Goal: Task Accomplishment & Management: Manage account settings

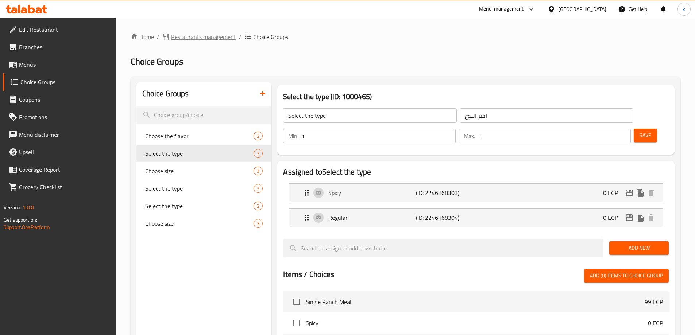
click at [183, 35] on span "Restaurants management" at bounding box center [203, 36] width 65 height 9
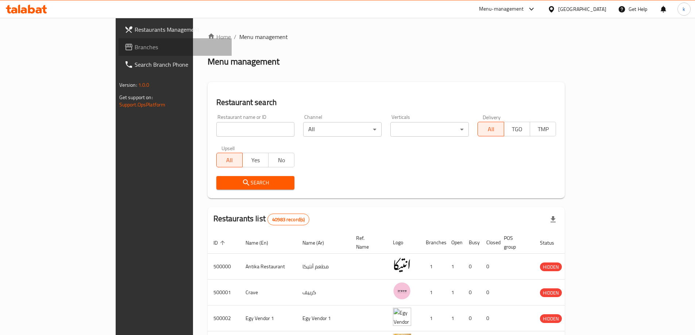
click at [135, 49] on span "Branches" at bounding box center [180, 47] width 91 height 9
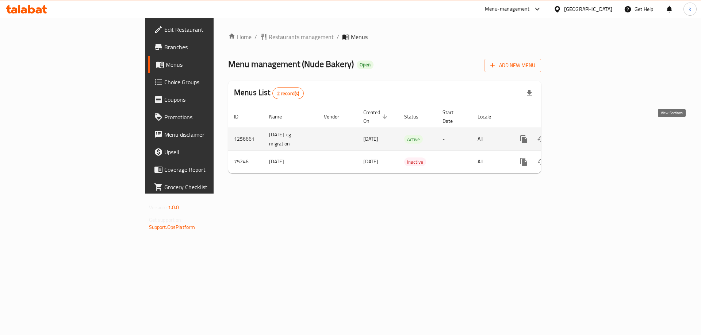
click at [585, 131] on link "enhanced table" at bounding box center [576, 140] width 18 height 18
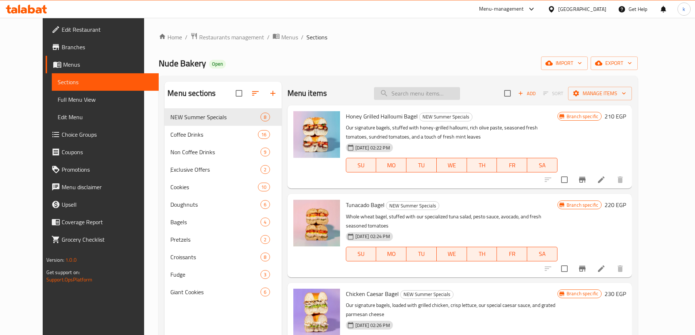
click at [447, 96] on input "search" at bounding box center [417, 93] width 86 height 13
paste input "Nutella Giant Cookie"
type input "Nutella Giant Cookie"
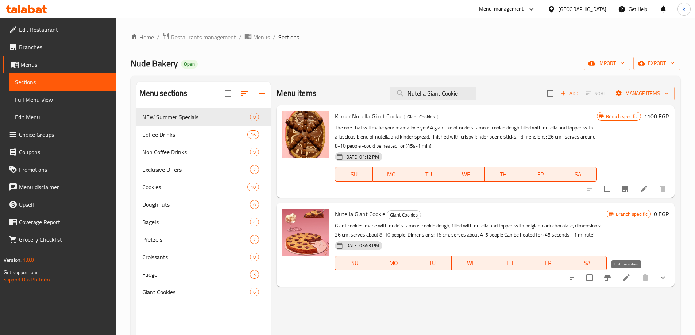
click at [624, 279] on icon at bounding box center [626, 278] width 7 height 7
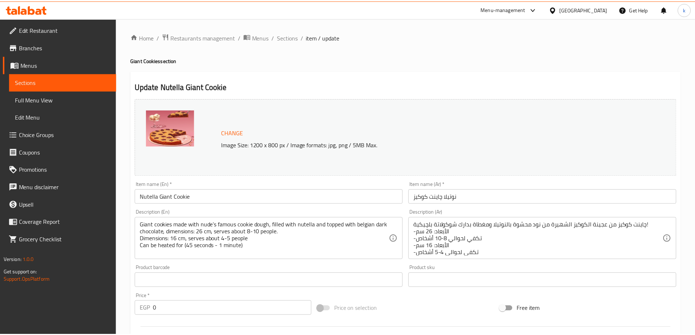
scroll to position [186, 0]
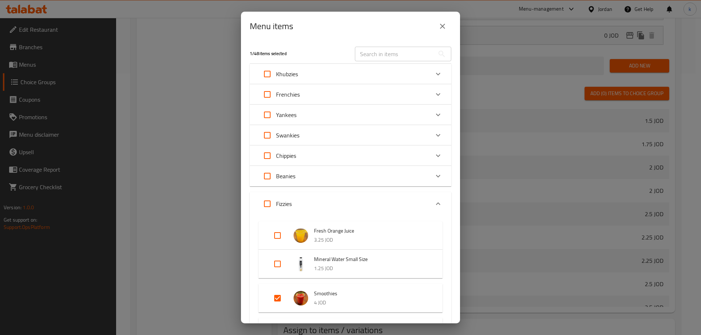
scroll to position [73, 0]
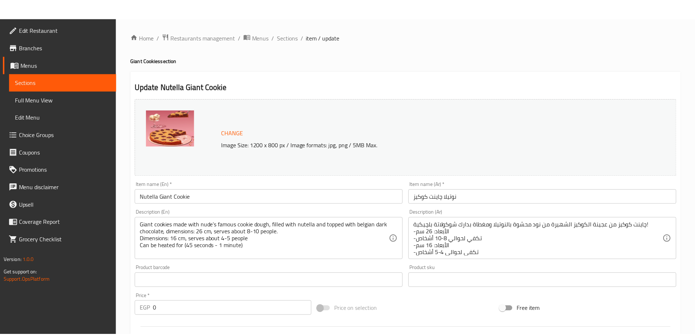
scroll to position [207, 0]
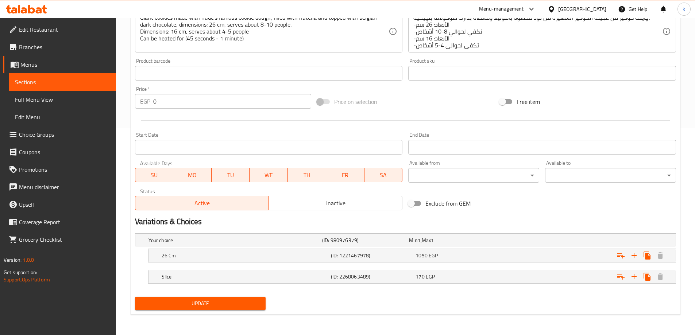
drag, startPoint x: 545, startPoint y: 207, endPoint x: 496, endPoint y: 165, distance: 64.0
click at [545, 207] on div "Exclude from GEM" at bounding box center [496, 204] width 182 height 20
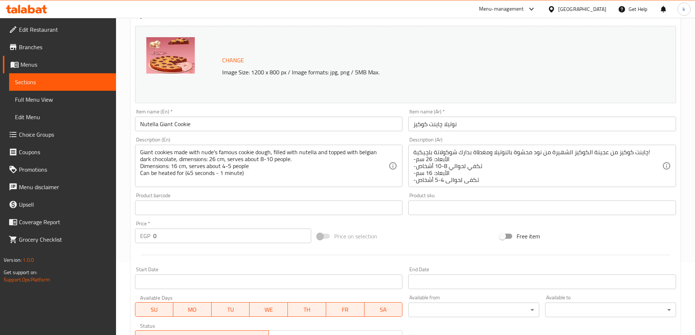
scroll to position [0, 0]
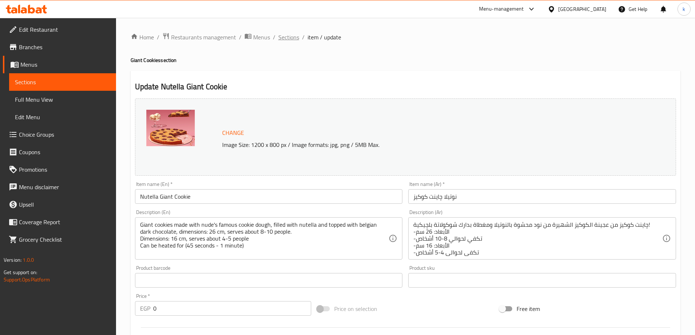
click at [292, 34] on span "Sections" at bounding box center [288, 37] width 21 height 9
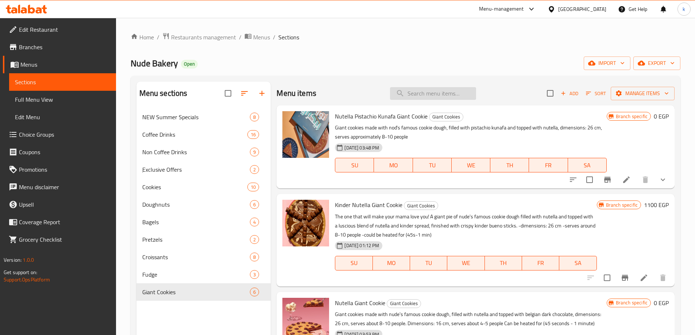
click at [433, 96] on input "search" at bounding box center [433, 93] width 86 height 13
paste input "Big Belgian Giant Cookie"
type input "Big Belgian Giant Cookie"
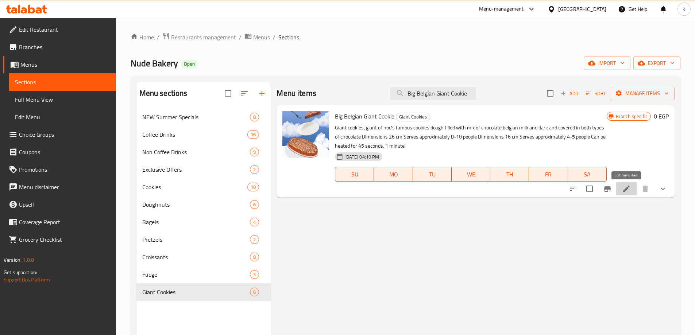
click at [623, 188] on icon at bounding box center [626, 189] width 9 height 9
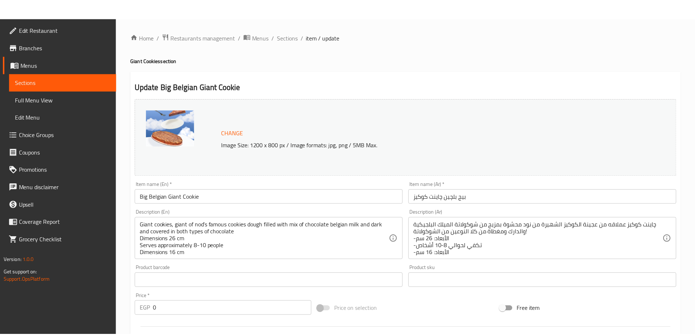
scroll to position [186, 0]
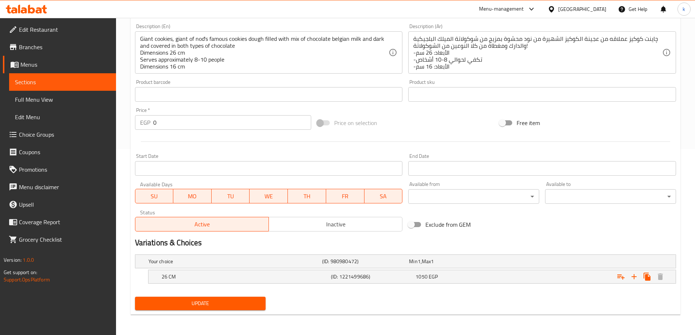
click at [541, 234] on div "Exclude from GEM" at bounding box center [496, 225] width 182 height 20
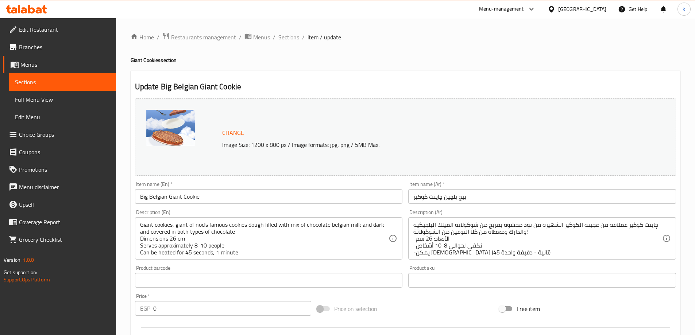
click at [43, 131] on span "Choice Groups" at bounding box center [64, 134] width 91 height 9
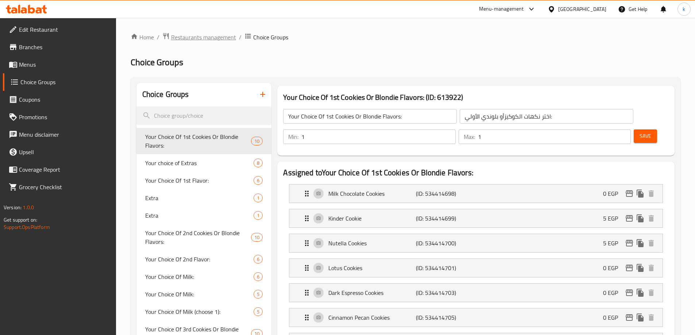
click at [191, 39] on span "Restaurants management" at bounding box center [203, 37] width 65 height 9
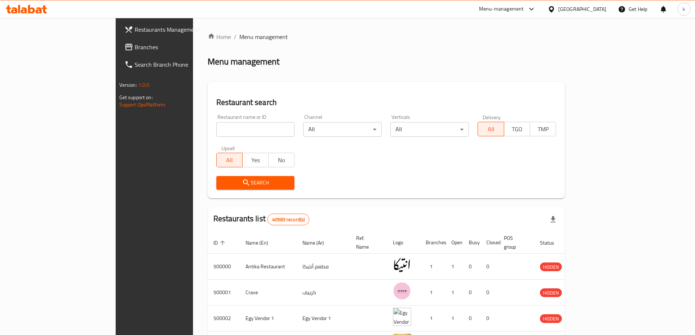
click at [119, 57] on link "Search Branch Phone" at bounding box center [175, 65] width 113 height 18
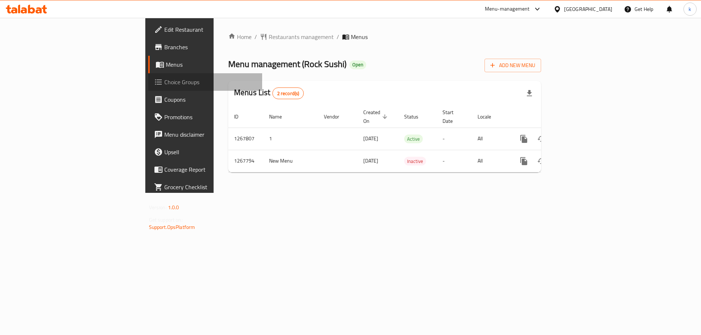
click at [164, 85] on span "Choice Groups" at bounding box center [210, 82] width 92 height 9
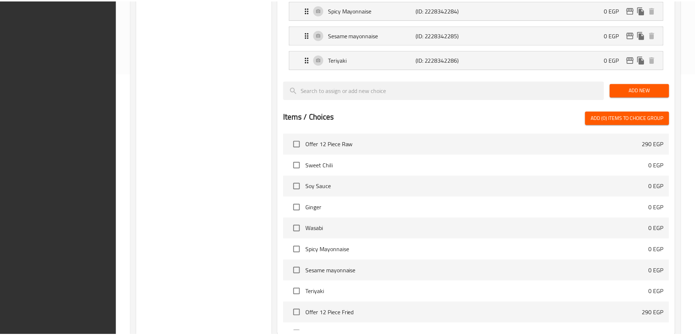
scroll to position [338, 0]
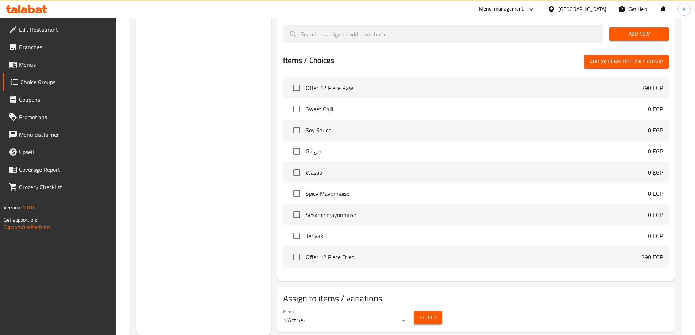
click at [510, 306] on div "Menu 1 ( Active ) Select" at bounding box center [476, 317] width 392 height 23
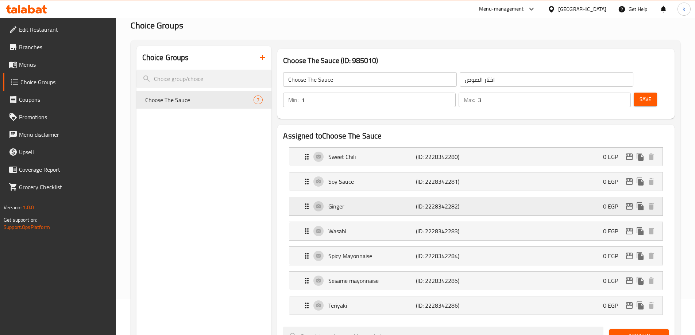
scroll to position [0, 0]
